Goal: Obtain resource: Obtain resource

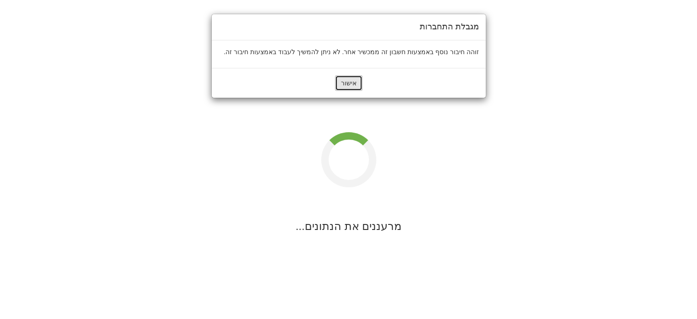
click at [345, 84] on button "אישור" at bounding box center [348, 83] width 27 height 16
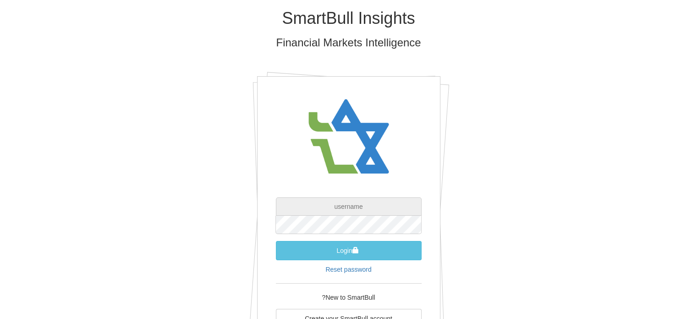
type input "[EMAIL_ADDRESS][DOMAIN_NAME]"
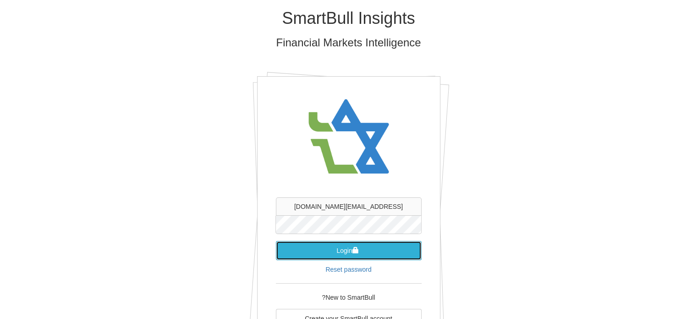
click at [363, 251] on button "Login" at bounding box center [349, 250] width 146 height 19
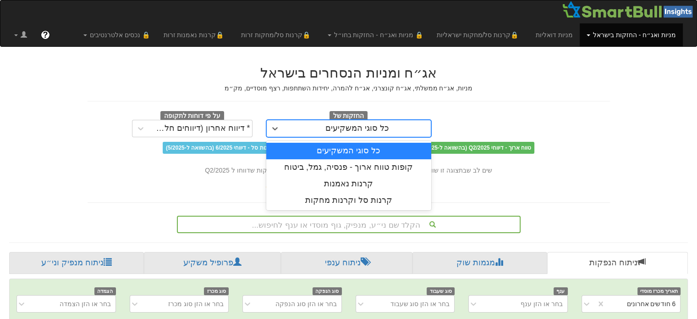
click at [360, 129] on div "כל סוגי המשקיעים" at bounding box center [357, 128] width 64 height 9
click at [235, 128] on div "* דיווח אחרון (דיווחים חלקיים)" at bounding box center [200, 128] width 99 height 9
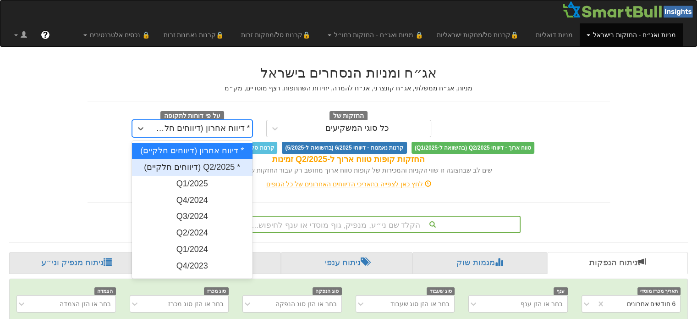
click at [204, 162] on div "* Q2/2025 (דיווחים חלקיים)" at bounding box center [192, 167] width 121 height 16
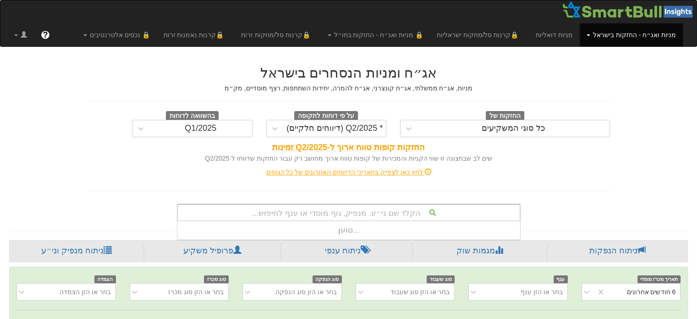
click at [400, 214] on div "הקלד שם ני״ע, מנפיק, גוף מוסדי או ענף לחיפוש..." at bounding box center [349, 212] width 342 height 16
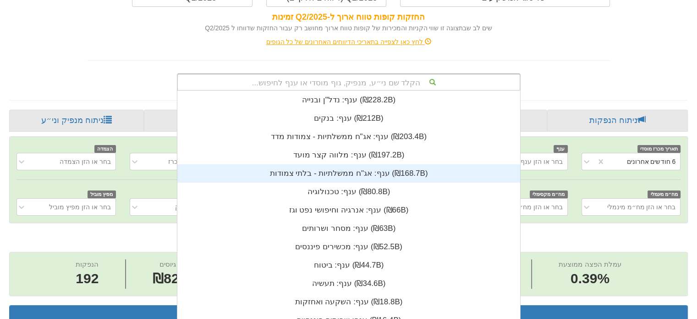
scroll to position [0, 1846]
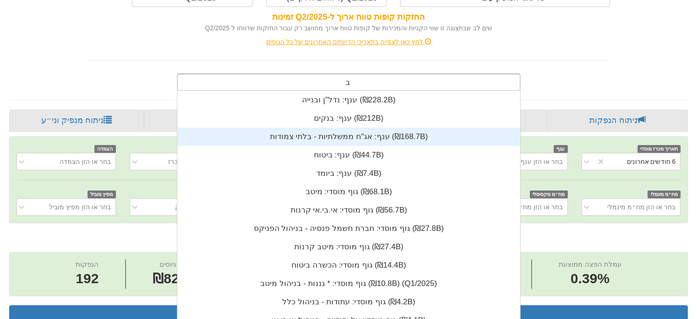
type input "בזק"
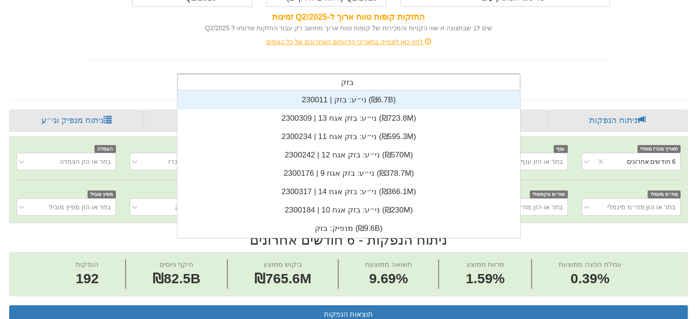
scroll to position [147, 0]
click at [341, 97] on div "ני״ע: ‏בזק | 230011 ‎(₪6.7B)‎" at bounding box center [348, 100] width 343 height 18
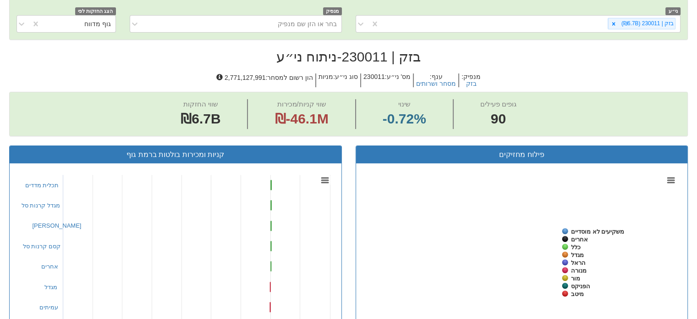
scroll to position [257, 0]
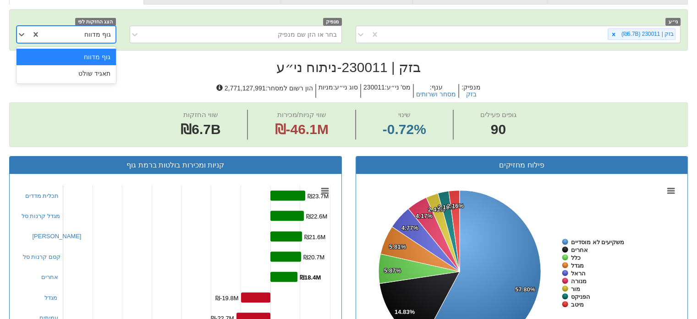
drag, startPoint x: 104, startPoint y: 29, endPoint x: 101, endPoint y: 37, distance: 8.4
click at [104, 30] on div "גוף מדווח" at bounding box center [97, 34] width 27 height 9
click at [94, 71] on div "תאגיד שולט" at bounding box center [65, 73] width 99 height 16
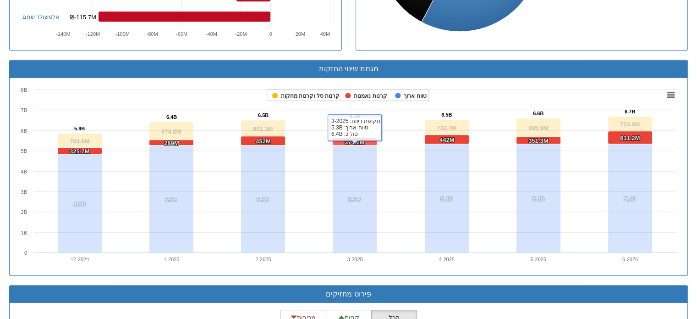
scroll to position [761, 0]
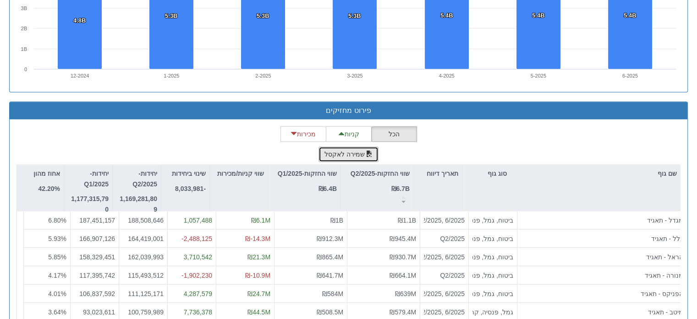
click at [348, 152] on button "שמירה לאקסל" at bounding box center [349, 154] width 60 height 16
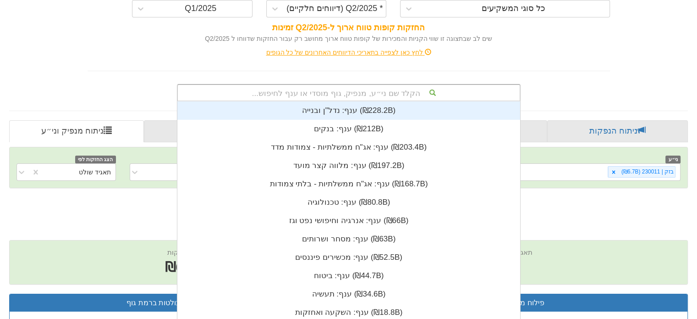
scroll to position [130, 0]
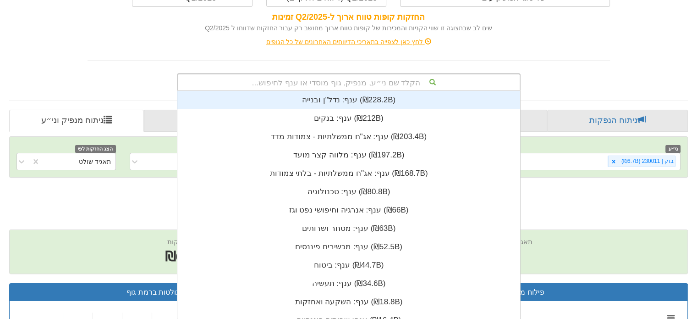
click at [377, 91] on div "הקלד שם ני״ע, מנפיק, גוף מוסדי או ענף לחיפוש... ענף: ‏נדל"ן ובנייה ‎(₪228.2B)‎ …" at bounding box center [349, 81] width 344 height 17
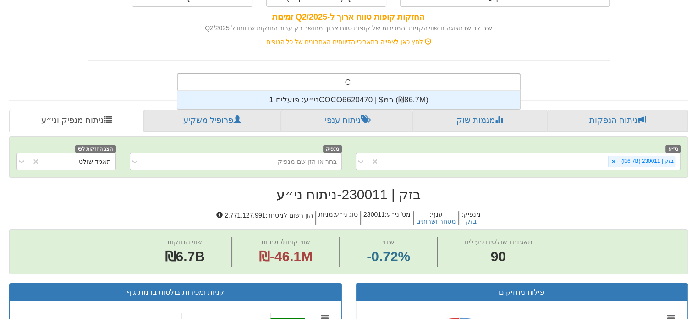
scroll to position [18, 0]
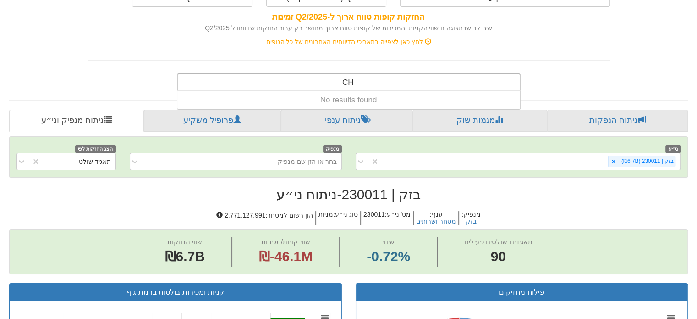
type input "C"
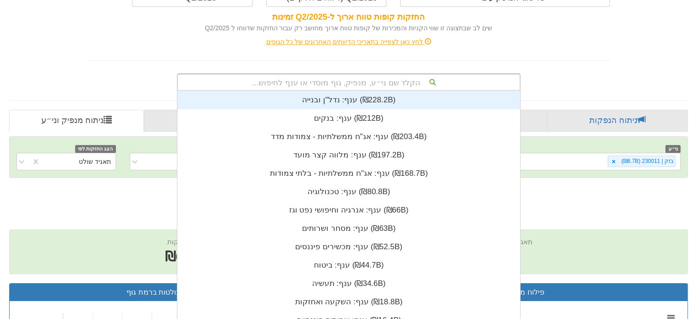
scroll to position [228, 0]
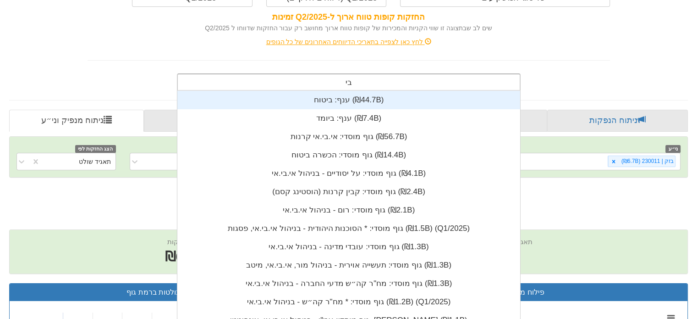
type input "בי ק"
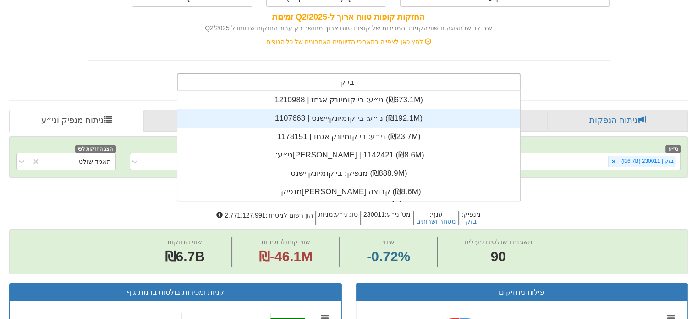
click at [372, 120] on div "ני״ע: ‏בי קומיונקיישנס | 1107663 ‎(₪192.1M)‎" at bounding box center [348, 118] width 343 height 18
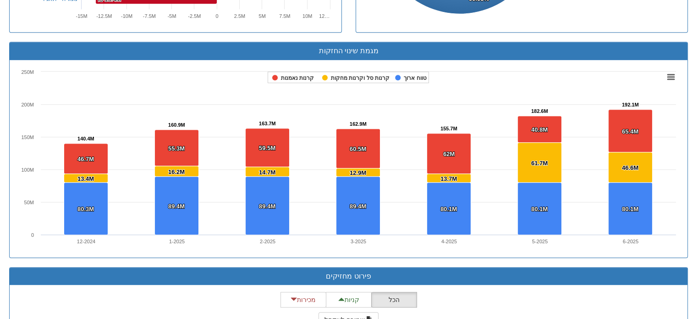
scroll to position [687, 0]
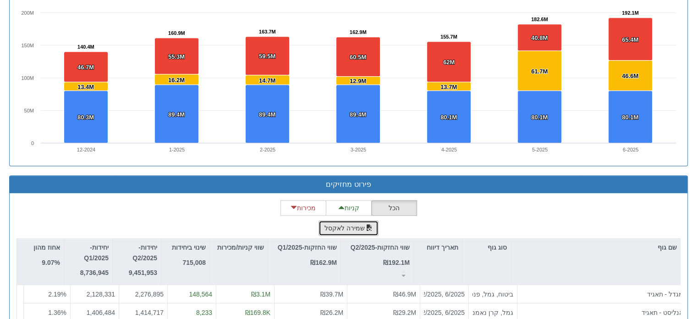
click at [350, 225] on button "שמירה לאקסל" at bounding box center [349, 228] width 60 height 16
